Goal: Task Accomplishment & Management: Manage account settings

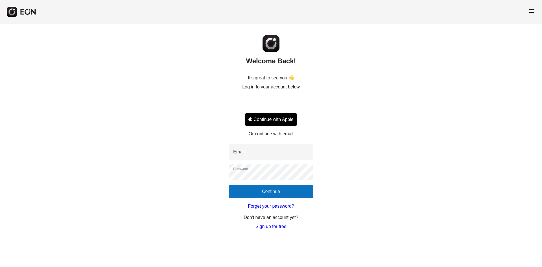
click at [533, 12] on span "menu" at bounding box center [531, 11] width 7 height 7
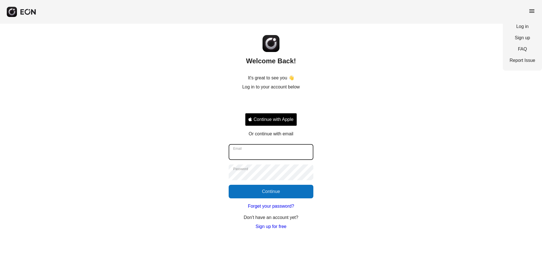
click at [276, 153] on input "Email" at bounding box center [271, 152] width 85 height 16
type input "**********"
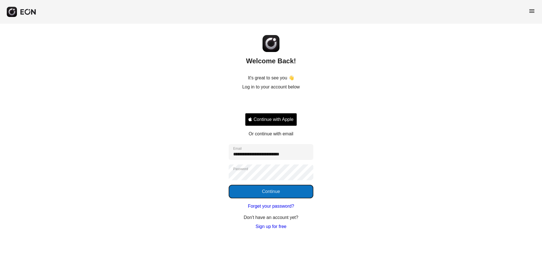
click at [272, 192] on button "Continue" at bounding box center [271, 192] width 85 height 14
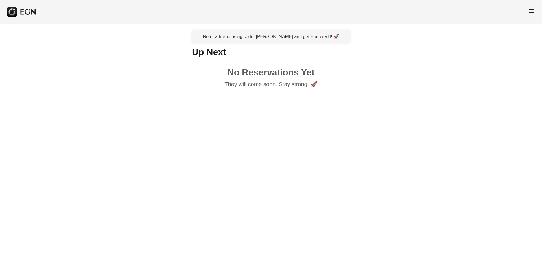
click at [533, 17] on div "menu" at bounding box center [271, 12] width 542 height 24
click at [533, 11] on span "menu" at bounding box center [531, 11] width 7 height 7
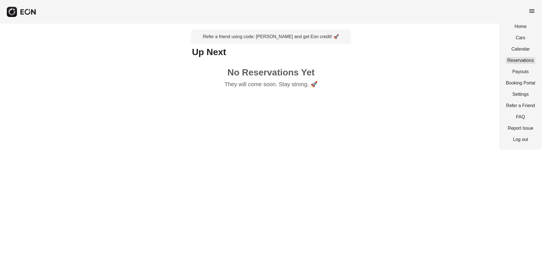
click at [526, 58] on link "Reservations" at bounding box center [520, 60] width 29 height 7
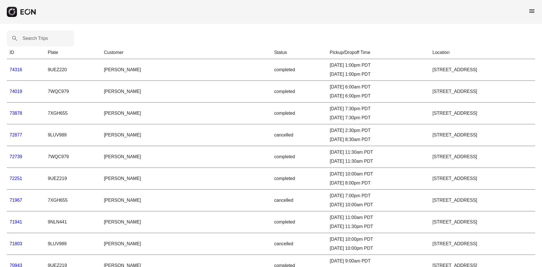
click at [21, 71] on link "74316" at bounding box center [16, 69] width 13 height 5
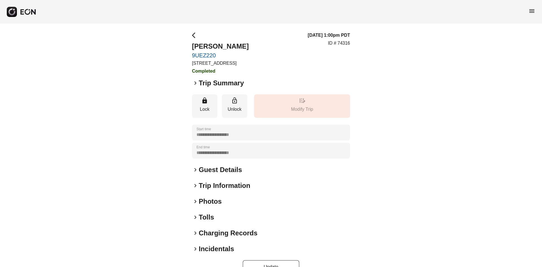
click at [208, 84] on h2 "Trip Summary" at bounding box center [221, 82] width 45 height 9
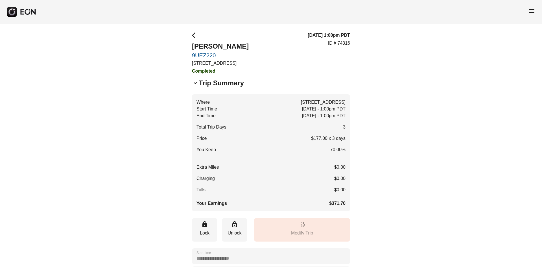
click at [203, 83] on h2 "Trip Summary" at bounding box center [221, 82] width 45 height 9
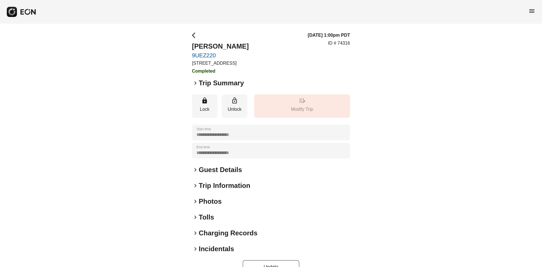
scroll to position [15, 0]
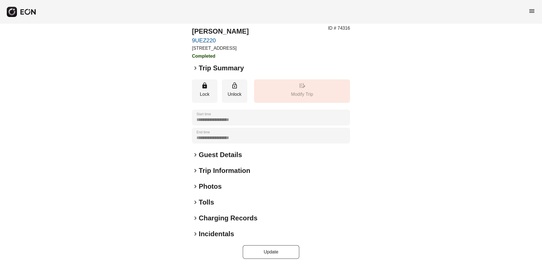
click at [214, 220] on h2 "Charging Records" at bounding box center [228, 217] width 59 height 9
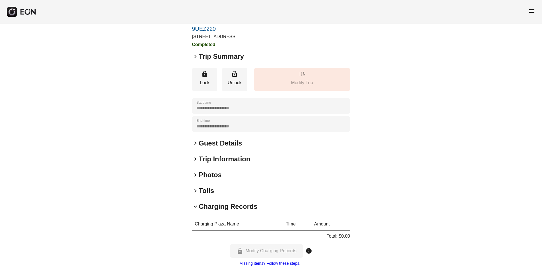
scroll to position [0, 0]
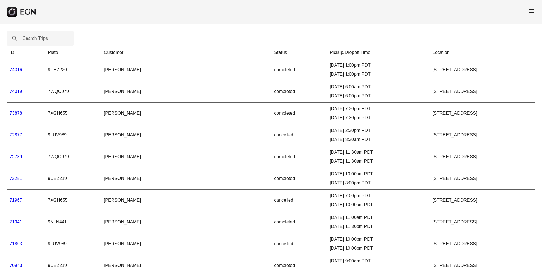
click at [18, 90] on link "74019" at bounding box center [16, 91] width 13 height 5
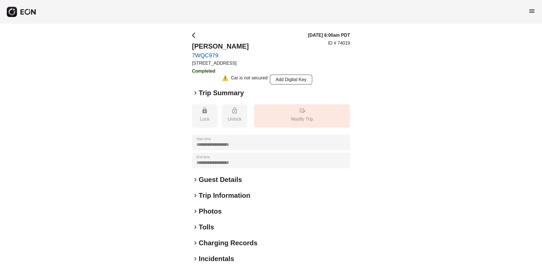
click at [196, 91] on span "keyboard_arrow_right" at bounding box center [195, 92] width 7 height 7
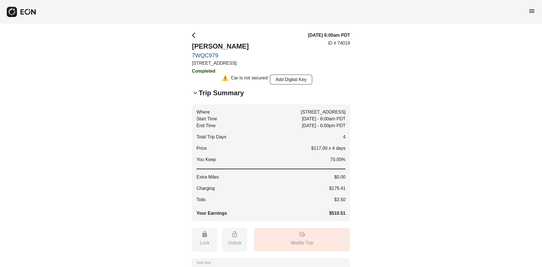
click at [196, 36] on span "arrow_back_ios" at bounding box center [195, 35] width 7 height 7
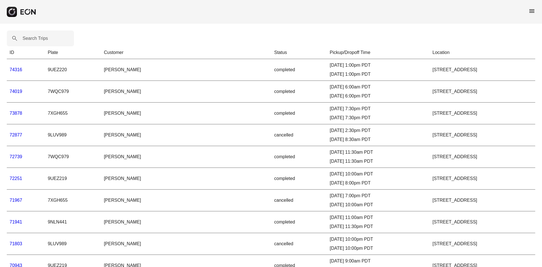
click at [16, 113] on link "73878" at bounding box center [16, 113] width 13 height 5
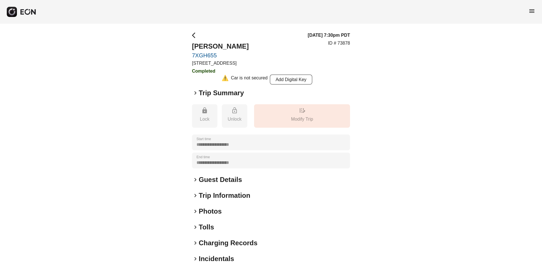
click at [198, 92] on span "keyboard_arrow_right" at bounding box center [195, 92] width 7 height 7
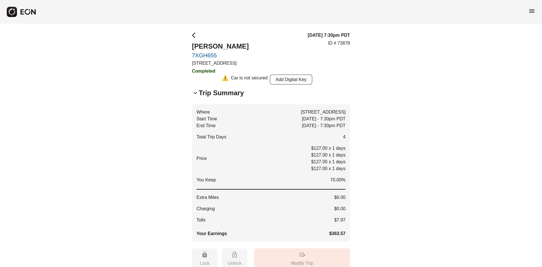
click at [383, 88] on div "**********" at bounding box center [271, 230] width 542 height 412
click at [532, 10] on span "menu" at bounding box center [531, 11] width 7 height 7
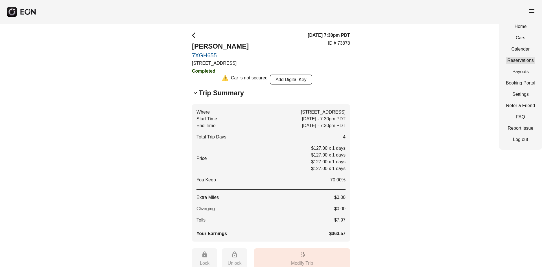
click at [521, 58] on link "Reservations" at bounding box center [520, 60] width 29 height 7
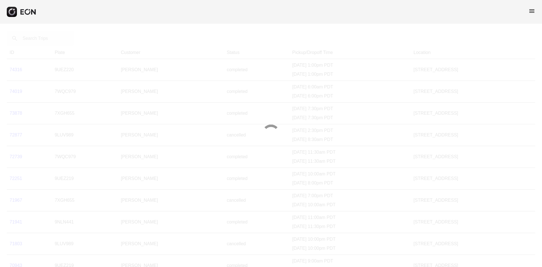
click at [529, 10] on span "menu" at bounding box center [531, 11] width 7 height 7
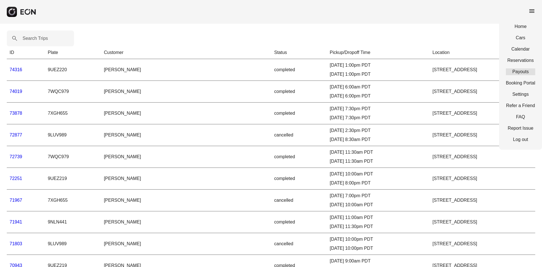
click at [521, 71] on link "Payouts" at bounding box center [520, 71] width 29 height 7
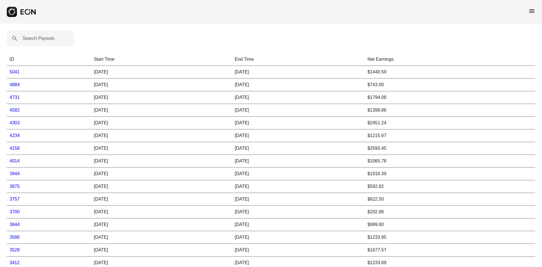
click at [18, 72] on link "5041" at bounding box center [15, 71] width 10 height 5
click at [17, 71] on link "5041" at bounding box center [15, 71] width 10 height 5
